Goal: Task Accomplishment & Management: Use online tool/utility

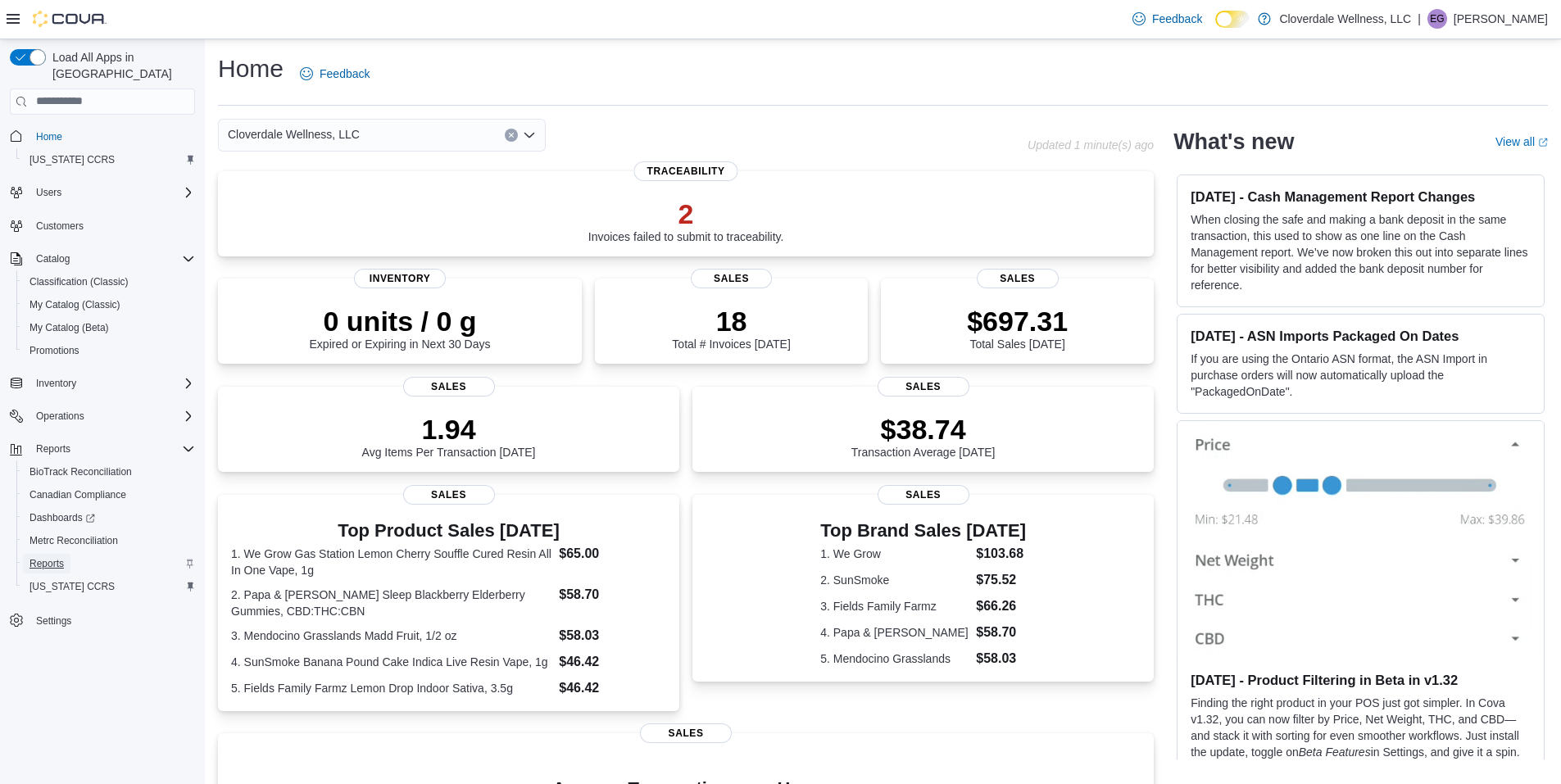
click at [34, 557] on span "Reports" at bounding box center [47, 564] width 34 height 13
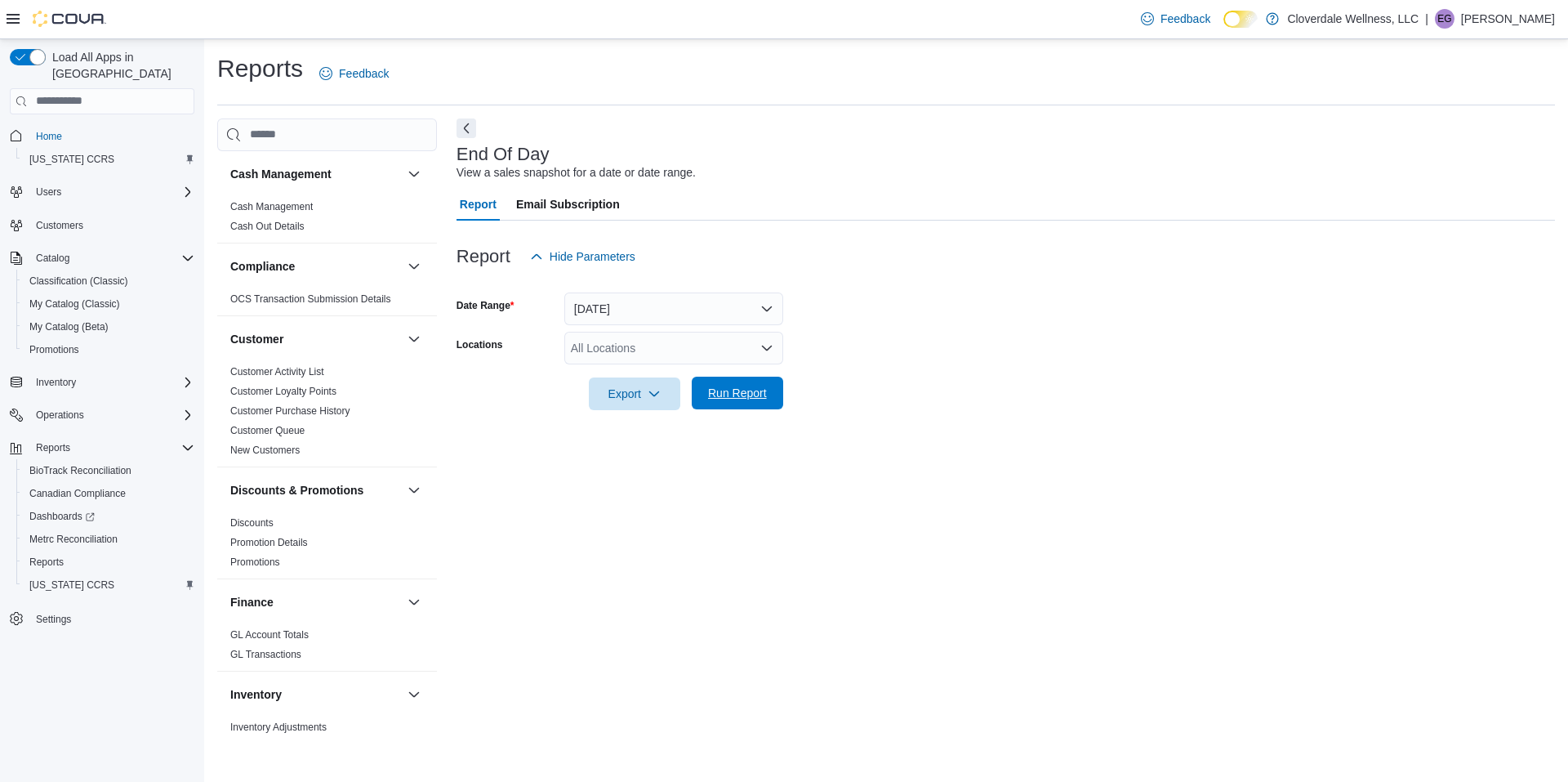
click at [720, 392] on span "Run Report" at bounding box center [737, 392] width 59 height 16
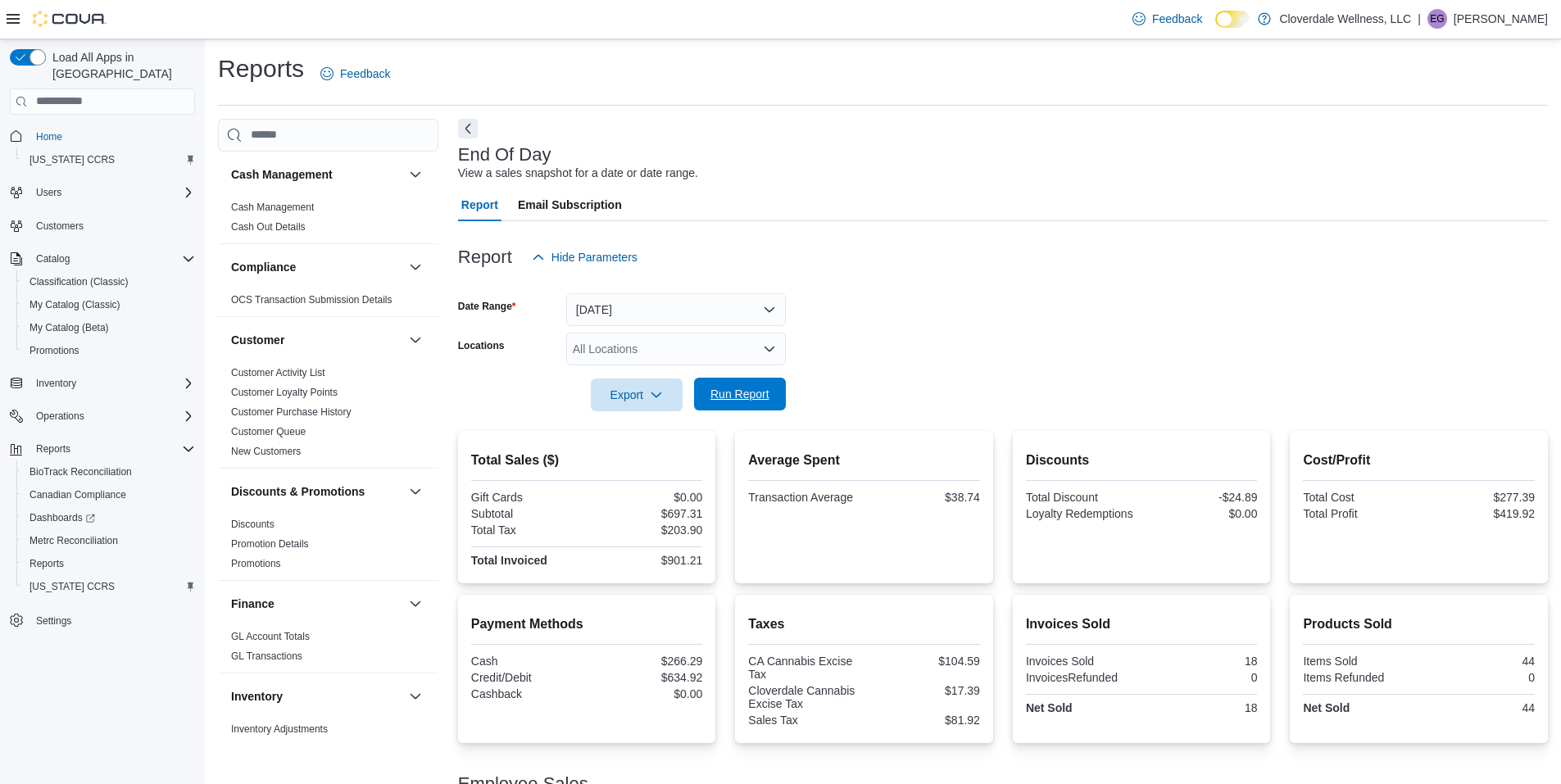
click at [758, 392] on span "Run Report" at bounding box center [740, 393] width 59 height 16
